Goal: Check status: Check status

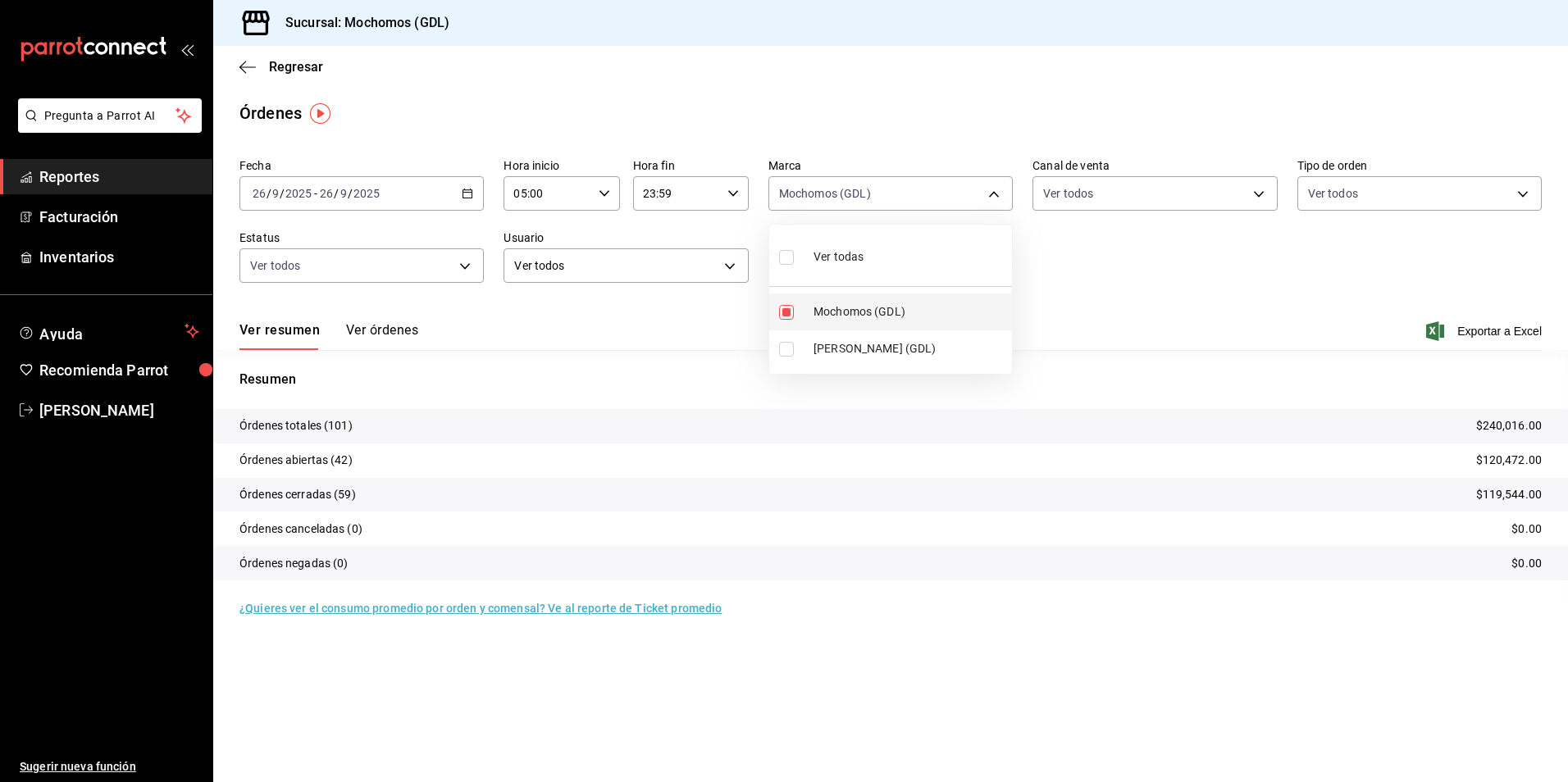
click at [909, 299] on li "Mochomos (GDL)" at bounding box center [890, 312] width 243 height 37
checkbox input "false"
click at [850, 309] on span "Mochomos (GDL)" at bounding box center [910, 312] width 191 height 18
type input "36c25d4a-7cb0-456c-a434-e981d54830bc"
checkbox input "true"
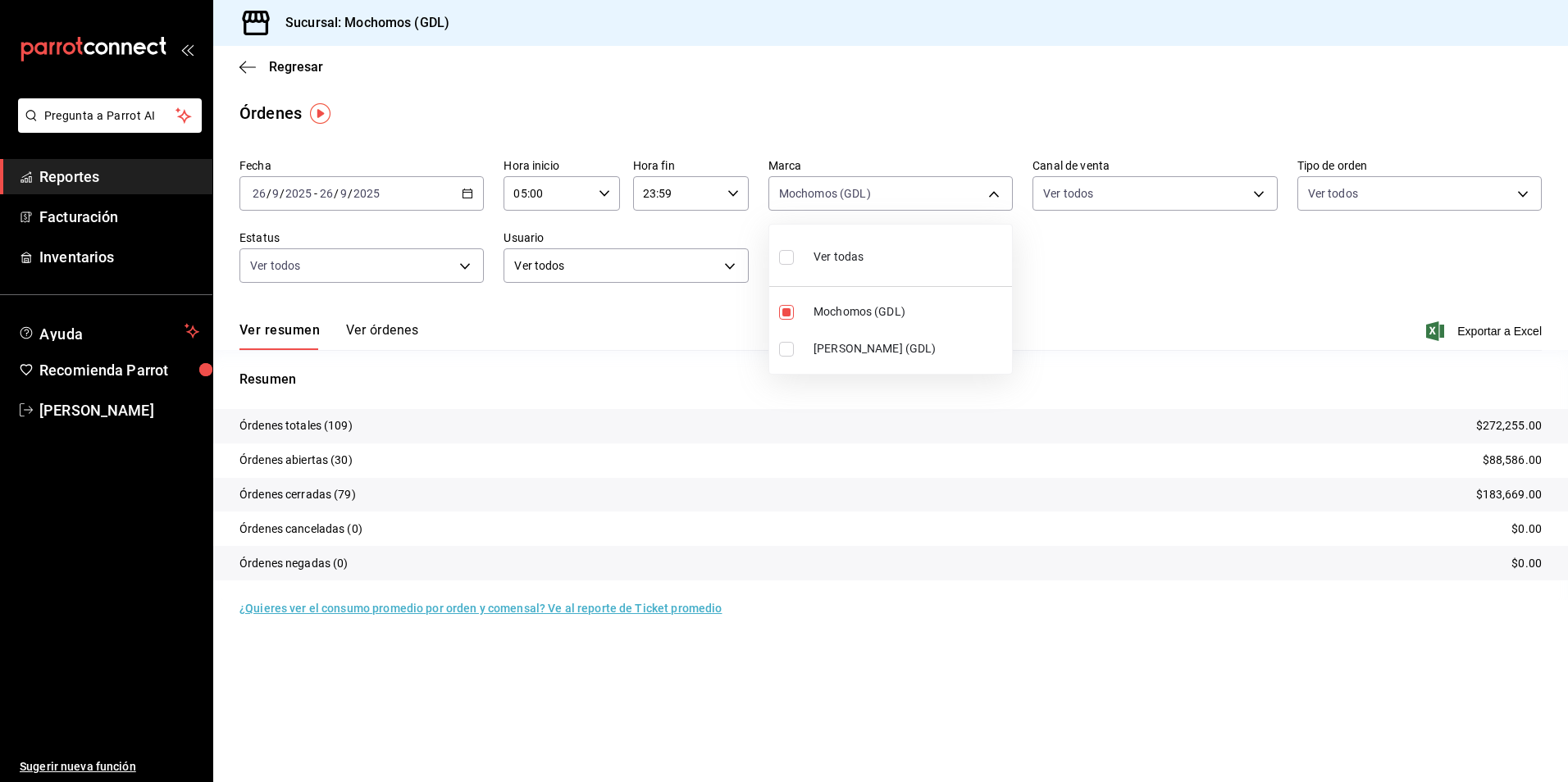
click at [1159, 286] on div at bounding box center [784, 391] width 1568 height 782
click at [926, 183] on body "Pregunta a Parrot AI Reportes Facturación Inventarios Ayuda Recomienda Parrot […" at bounding box center [784, 391] width 1568 height 782
click at [892, 312] on span "Mochomos (GDL)" at bounding box center [910, 312] width 191 height 18
checkbox input "false"
click at [892, 312] on span "Mochomos (GDL)" at bounding box center [910, 312] width 191 height 18
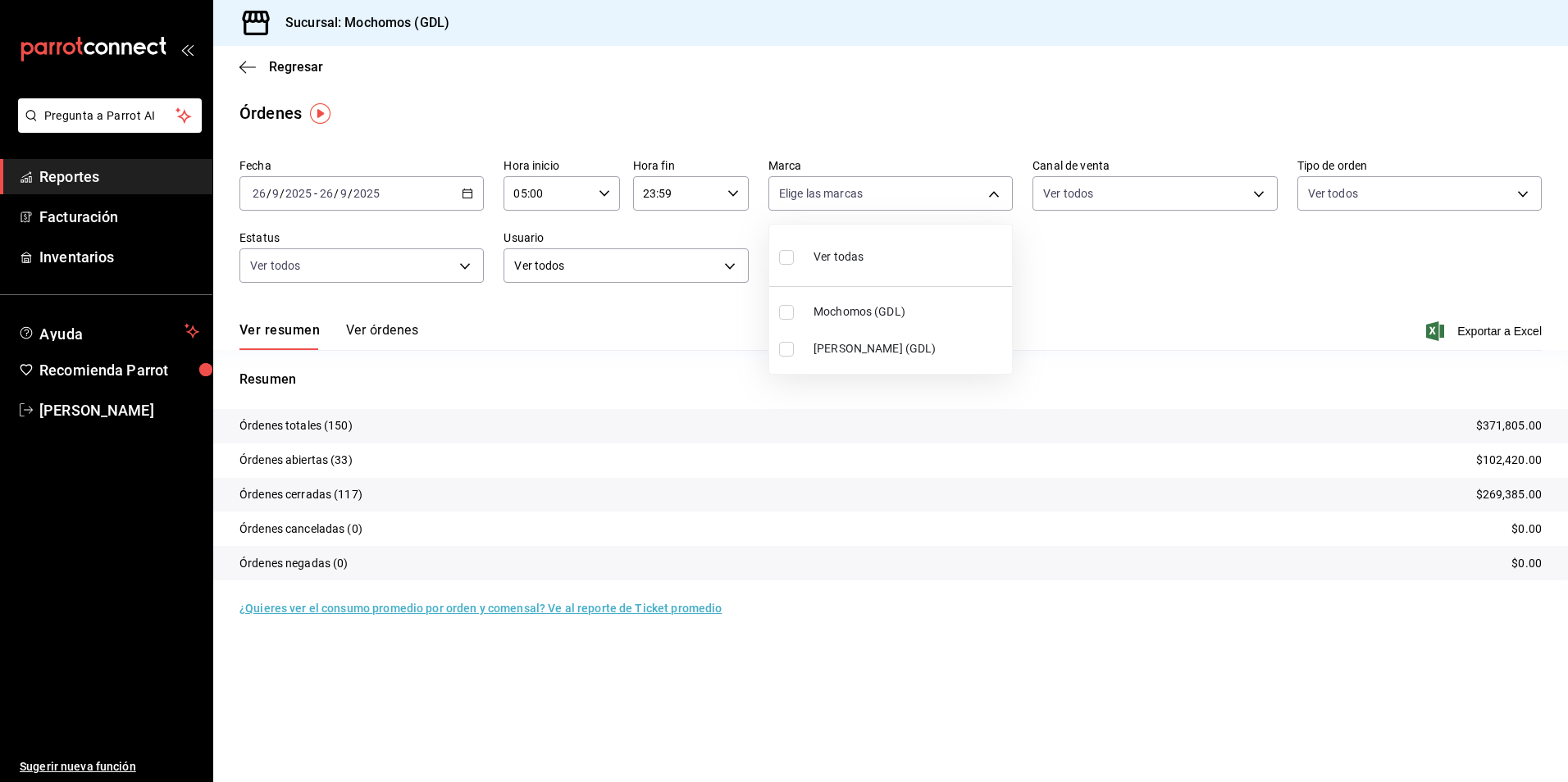
type input "36c25d4a-7cb0-456c-a434-e981d54830bc"
checkbox input "true"
click at [881, 305] on span "Mochomos (GDL)" at bounding box center [910, 312] width 191 height 18
checkbox input "false"
click at [881, 310] on span "Mochomos (GDL)" at bounding box center [910, 312] width 191 height 18
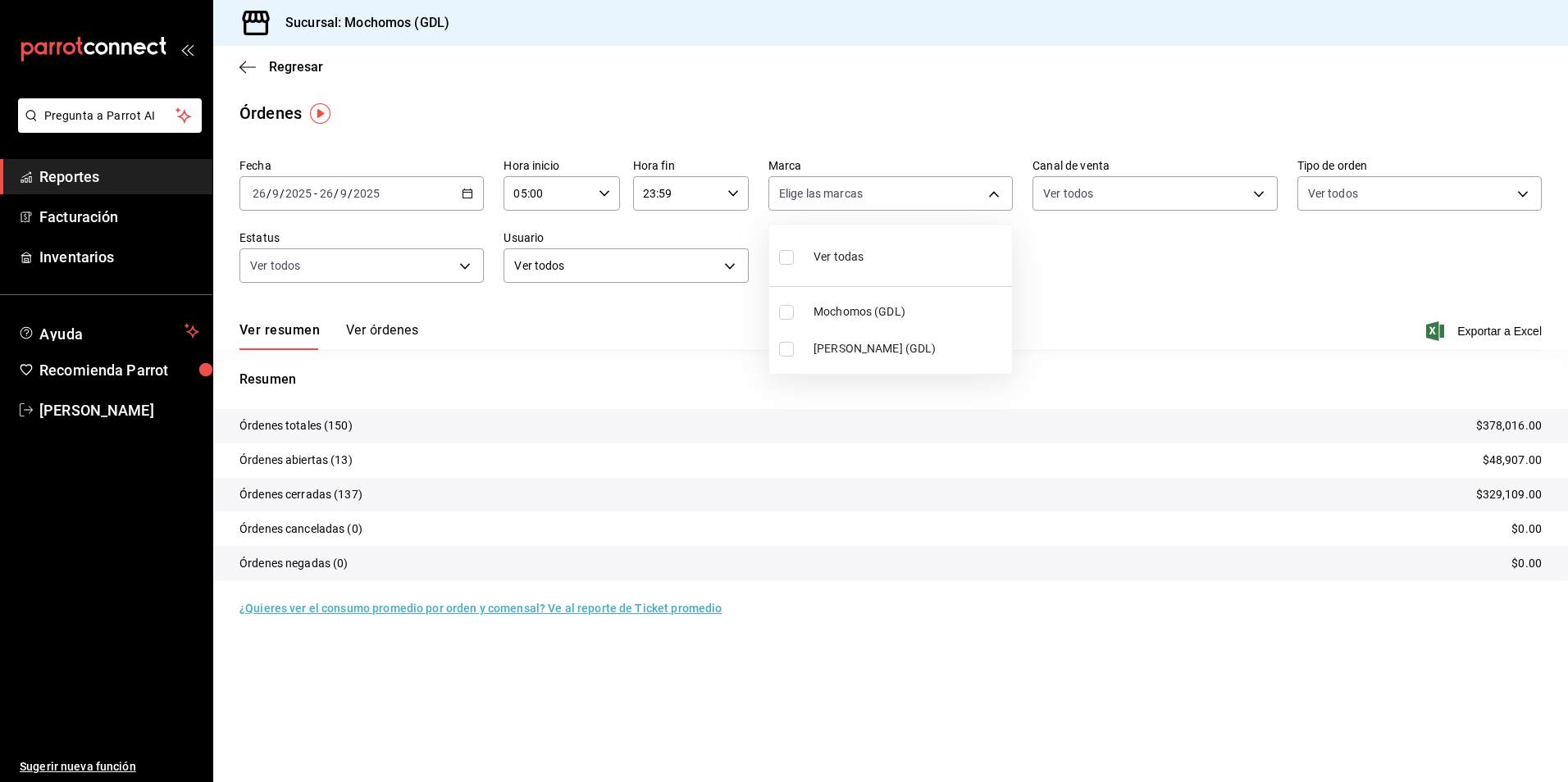
type input "36c25d4a-7cb0-456c-a434-e981d54830bc"
checkbox input "true"
